Goal: Information Seeking & Learning: Learn about a topic

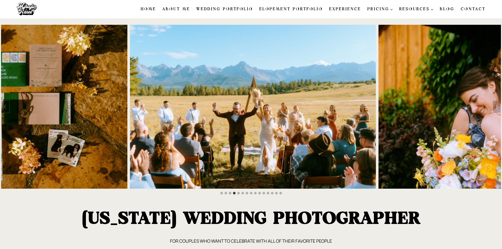
click at [231, 9] on link "Wedding Portfolio" at bounding box center [224, 9] width 63 height 11
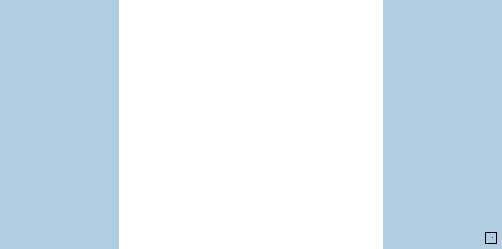
scroll to position [5268, 0]
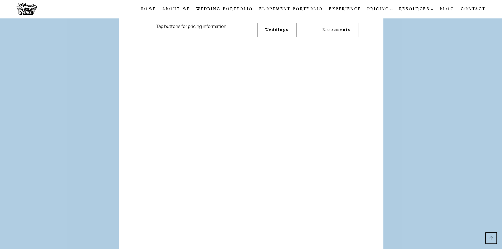
scroll to position [5058, 0]
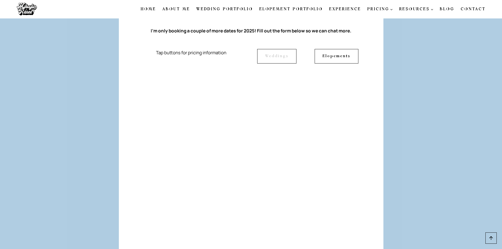
click at [286, 63] on link "Weddings" at bounding box center [276, 56] width 39 height 14
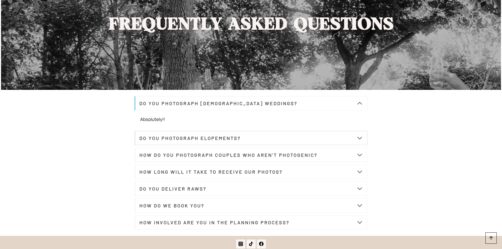
scroll to position [1844, 0]
click at [252, 162] on button "HOW DO YOU PHOTOGRAPH COUPLES WHO AREN’T PHOTOGENIC?" at bounding box center [251, 155] width 233 height 14
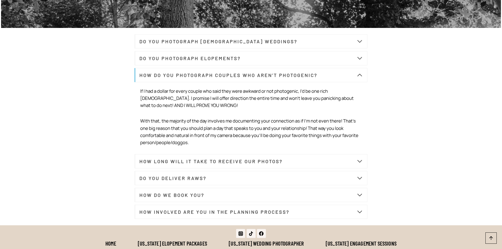
scroll to position [1923, 0]
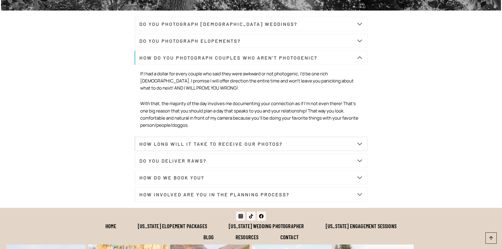
click at [254, 151] on button "HOW LONG WILL IT TAKE TO RECEIVE OUR PHOTOS?" at bounding box center [251, 144] width 233 height 14
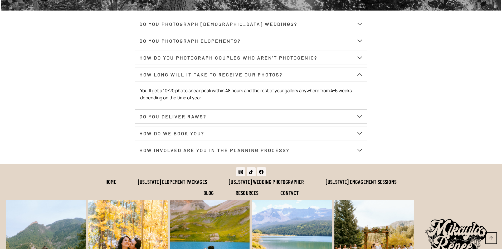
click at [298, 117] on button "DO YOU DELIVER RAWS?" at bounding box center [251, 116] width 233 height 14
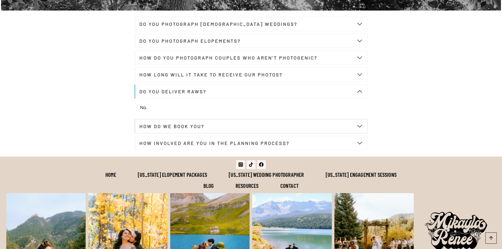
click at [279, 130] on button "HOW DO WE BOOK YOU?" at bounding box center [251, 126] width 233 height 14
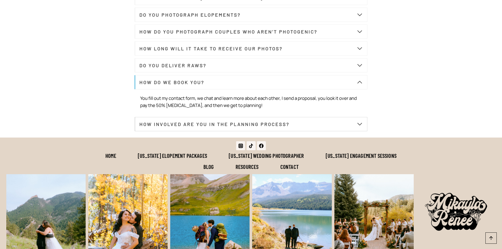
scroll to position [1949, 0]
click at [314, 130] on button "HOW INVOLVED ARE YOU IN THE PLANNING PROCESS?" at bounding box center [251, 124] width 233 height 14
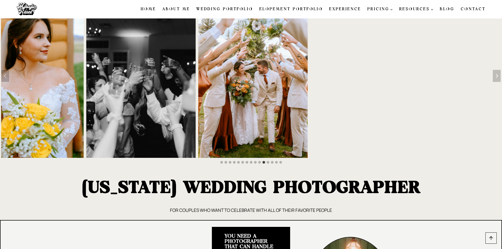
scroll to position [0, 0]
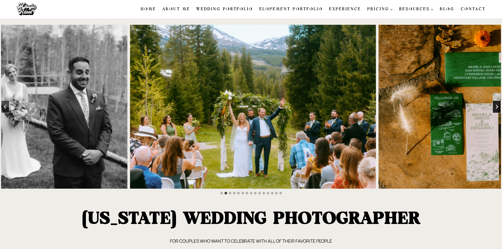
click at [496, 106] on button "Next slide" at bounding box center [496, 106] width 8 height 13
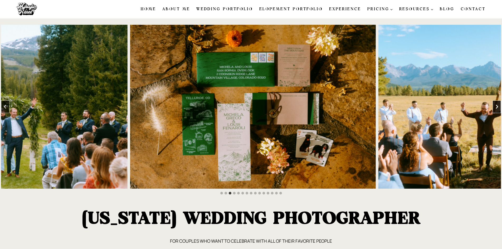
click at [496, 106] on button "Next slide" at bounding box center [496, 106] width 8 height 13
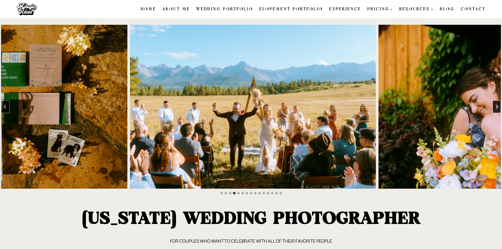
click at [496, 106] on button "Next slide" at bounding box center [496, 106] width 8 height 13
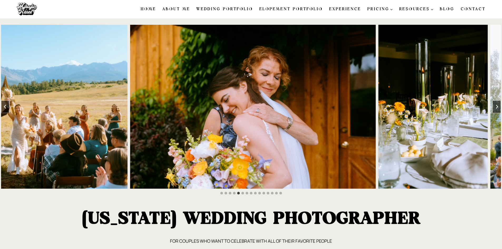
click at [8, 104] on img "4 of 15" at bounding box center [5, 107] width 246 height 164
click at [6, 106] on button "Previous slide" at bounding box center [5, 106] width 8 height 13
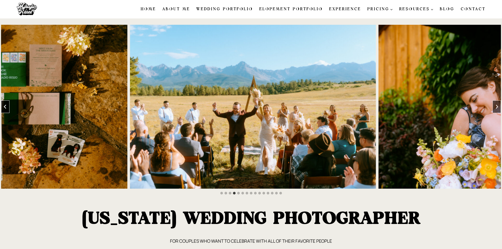
click at [6, 106] on button "Previous slide" at bounding box center [5, 106] width 8 height 13
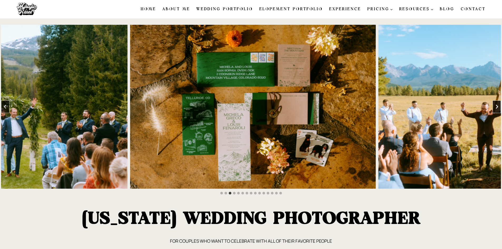
click at [497, 106] on icon "Next slide" at bounding box center [496, 107] width 4 height 4
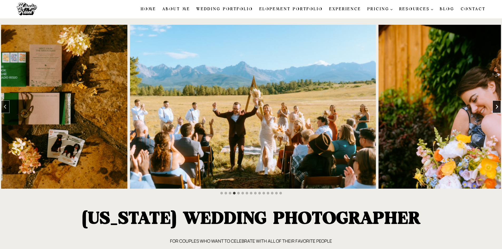
click at [497, 106] on icon "Next slide" at bounding box center [496, 107] width 4 height 4
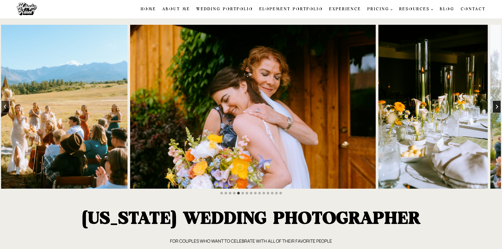
click at [497, 106] on icon "Next slide" at bounding box center [496, 107] width 4 height 4
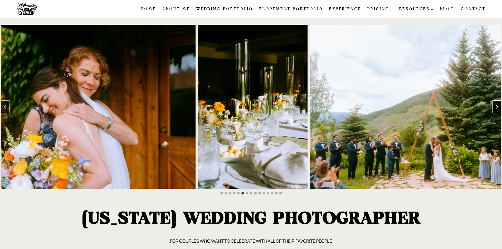
click at [497, 106] on icon "Next slide" at bounding box center [496, 107] width 4 height 4
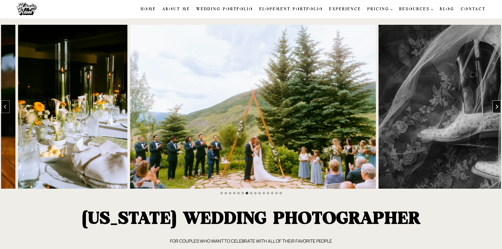
click at [497, 106] on icon "Next slide" at bounding box center [496, 107] width 4 height 4
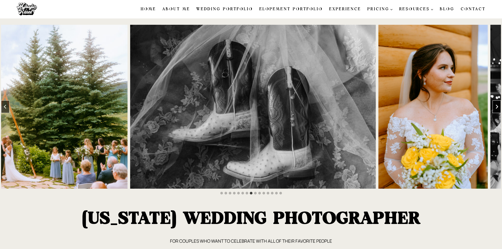
click at [497, 106] on icon "Next slide" at bounding box center [496, 107] width 4 height 4
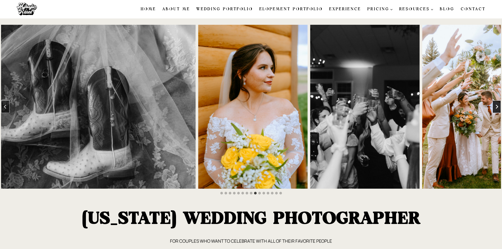
click at [497, 106] on icon "Next slide" at bounding box center [496, 107] width 4 height 4
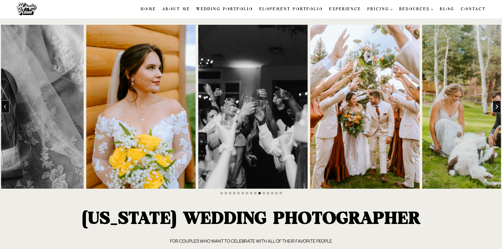
click at [497, 106] on icon "Next slide" at bounding box center [496, 107] width 4 height 4
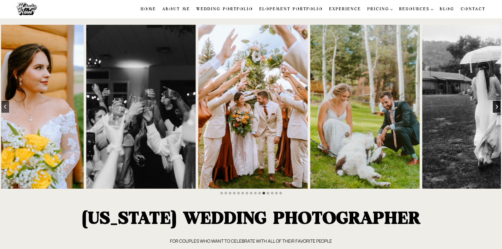
click at [497, 106] on icon "Next slide" at bounding box center [496, 107] width 4 height 4
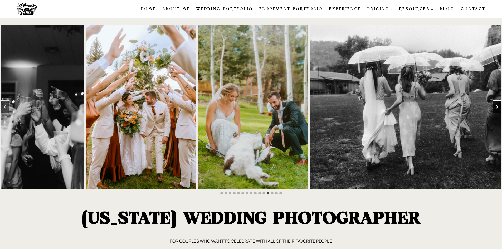
click at [497, 106] on icon "Next slide" at bounding box center [496, 107] width 4 height 4
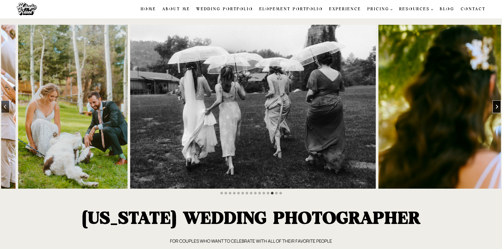
click at [497, 106] on icon "Next slide" at bounding box center [496, 107] width 4 height 4
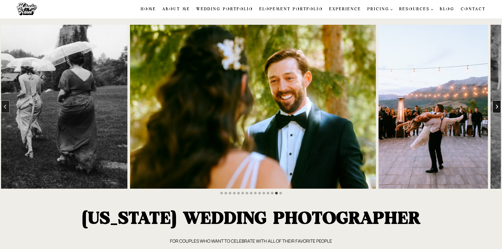
click at [497, 106] on icon "Next slide" at bounding box center [496, 107] width 4 height 4
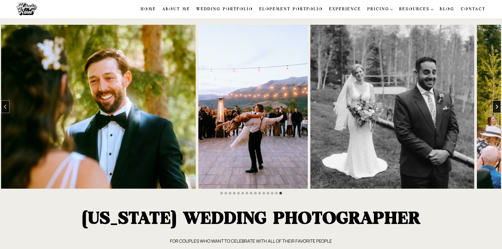
click at [497, 106] on icon "Go to first slide" at bounding box center [496, 107] width 4 height 4
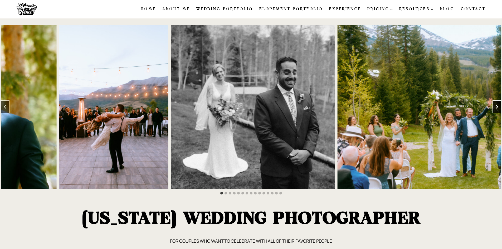
click at [497, 106] on icon "Next slide" at bounding box center [496, 107] width 4 height 4
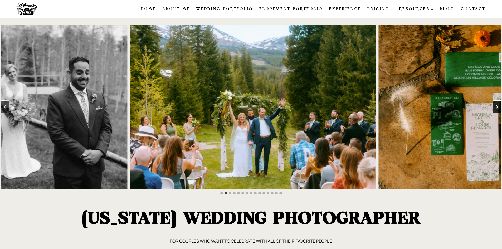
click at [497, 106] on icon "Next slide" at bounding box center [496, 107] width 4 height 4
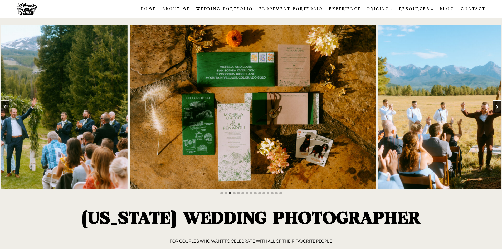
click at [497, 106] on icon "Next slide" at bounding box center [496, 107] width 4 height 4
